Goal: Information Seeking & Learning: Check status

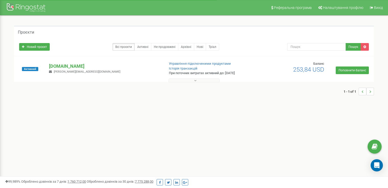
click at [197, 80] on button at bounding box center [193, 81] width 51 height 4
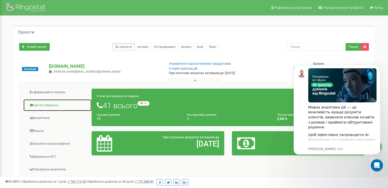
click at [55, 102] on link "Центр звернень" at bounding box center [57, 105] width 69 height 12
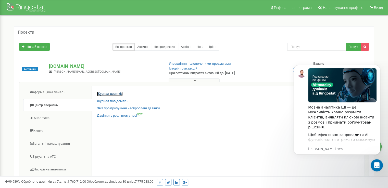
click at [120, 95] on link "Журнал дзвінків" at bounding box center [110, 94] width 26 height 5
drag, startPoint x: 378, startPoint y: 65, endPoint x: 677, endPoint y: 148, distance: 310.3
click at [378, 65] on icon "Dismiss notification" at bounding box center [378, 66] width 3 height 3
